Goal: Task Accomplishment & Management: Use online tool/utility

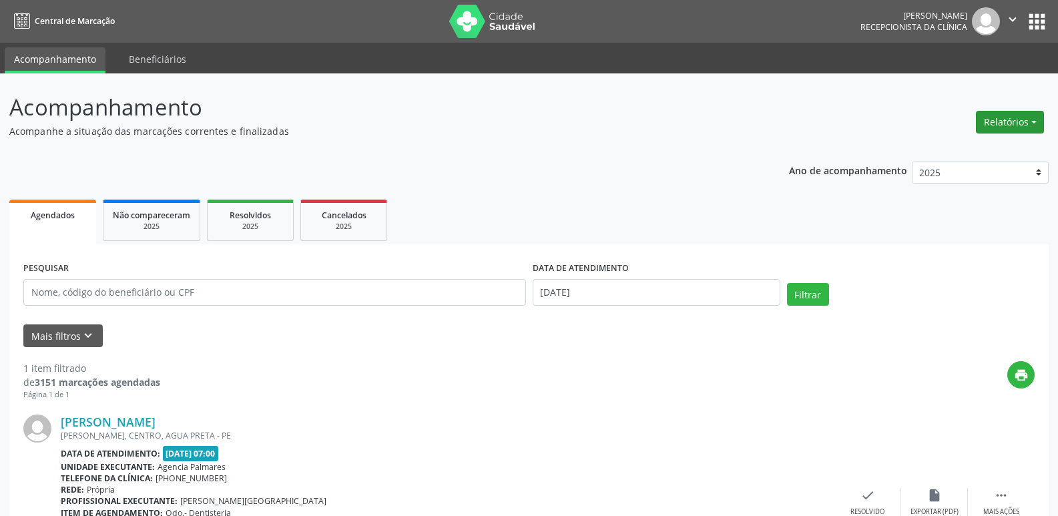
click at [1007, 126] on button "Relatórios" at bounding box center [1010, 122] width 68 height 23
click at [959, 146] on link "Agendamentos" at bounding box center [973, 151] width 144 height 19
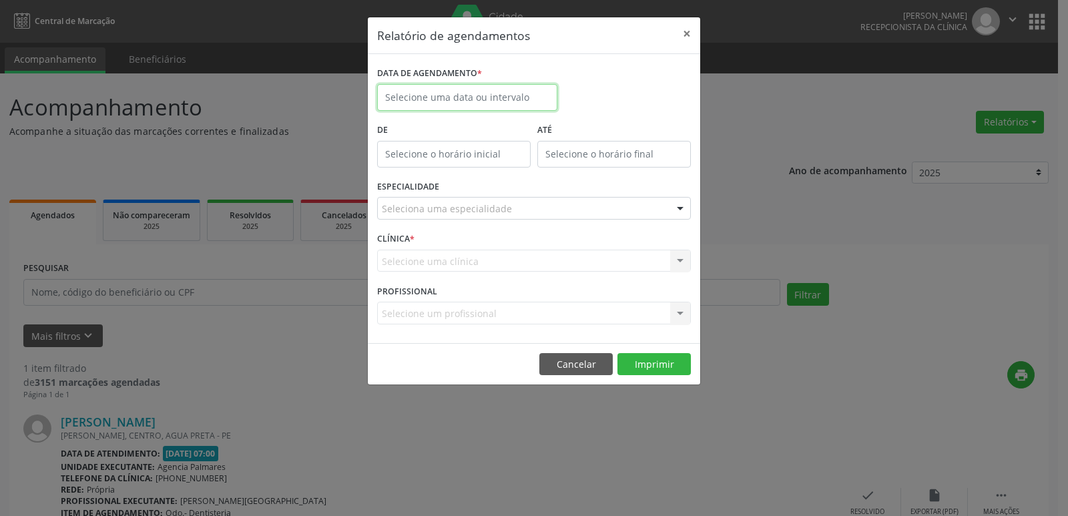
click at [486, 101] on body "Central de Marcação [PERSON_NAME] Recepcionista da clínica  Configurações Sair…" at bounding box center [534, 258] width 1068 height 516
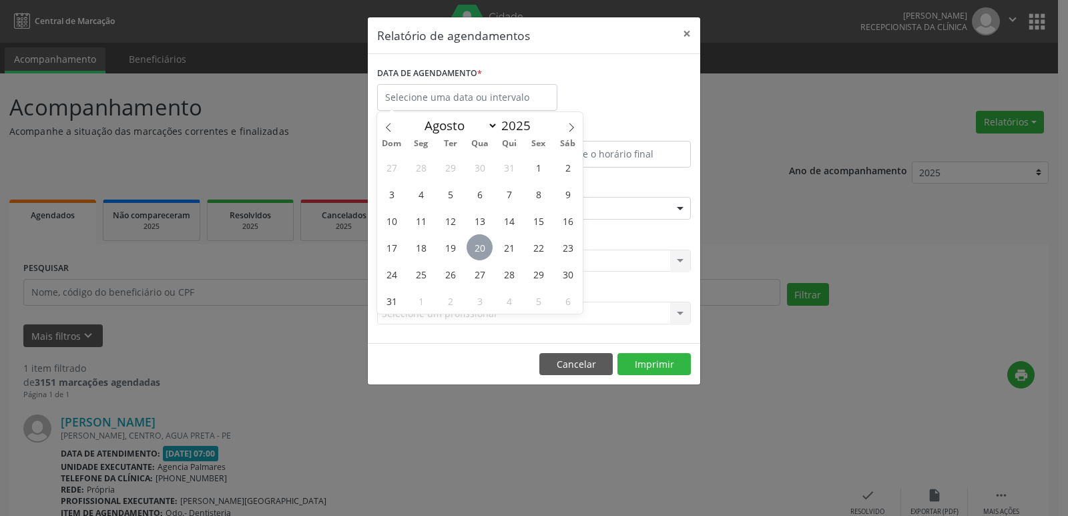
click at [483, 244] on span "20" at bounding box center [480, 247] width 26 height 26
type input "[DATE]"
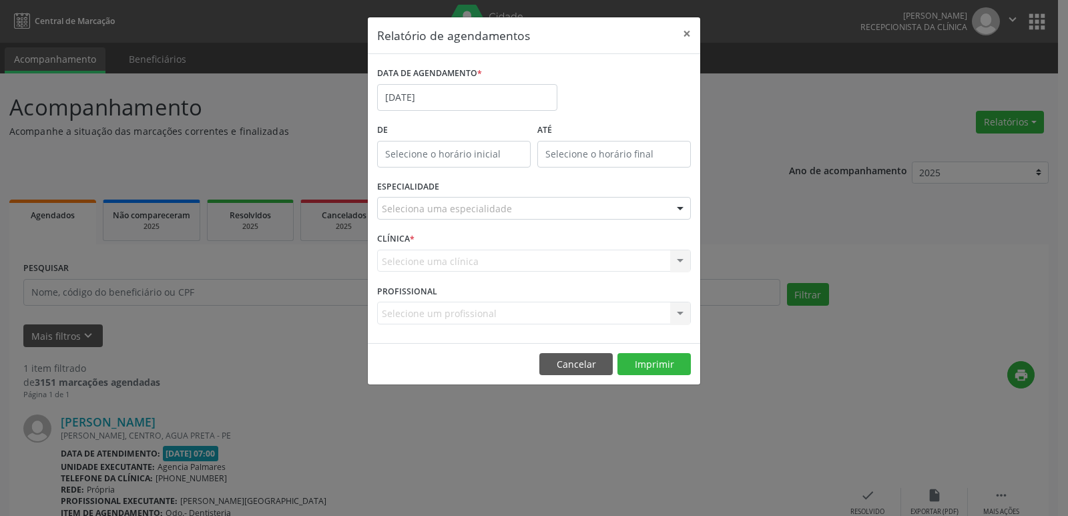
click at [635, 204] on div "Seleciona uma especialidade" at bounding box center [534, 208] width 314 height 23
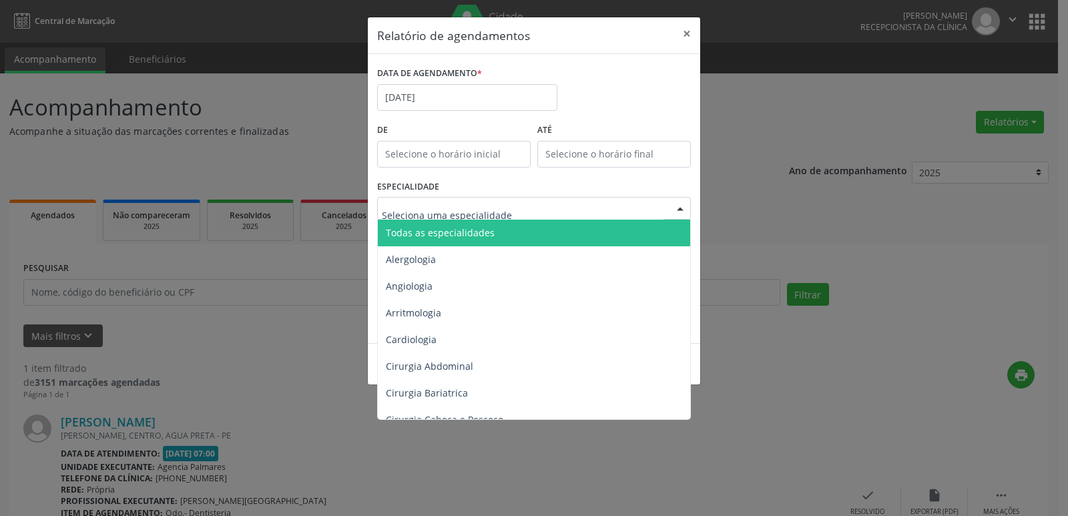
click at [547, 236] on span "Todas as especialidades" at bounding box center [535, 233] width 314 height 27
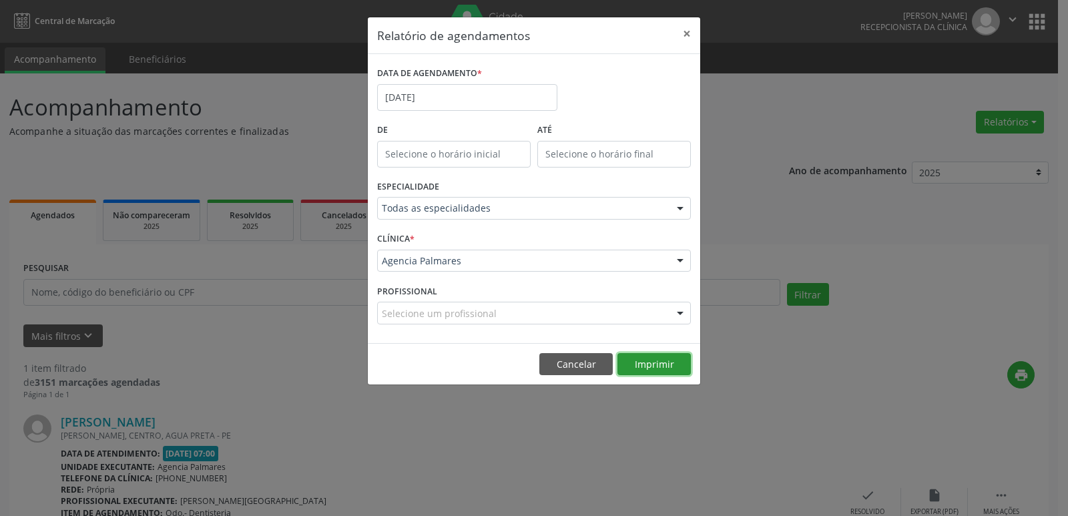
click at [641, 367] on button "Imprimir" at bounding box center [654, 364] width 73 height 23
click at [687, 35] on button "×" at bounding box center [687, 33] width 27 height 33
